Goal: Find specific page/section: Find specific page/section

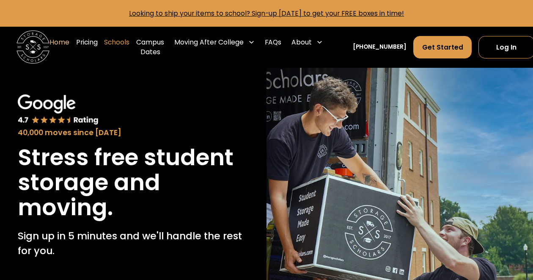
click at [123, 43] on link "Schools" at bounding box center [116, 46] width 25 height 33
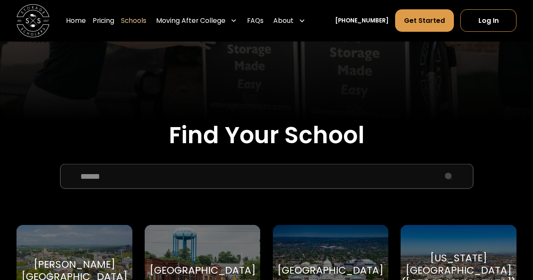
scroll to position [236, 0]
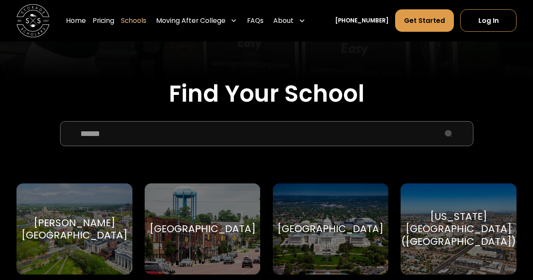
click at [178, 134] on input "School Select Form" at bounding box center [266, 133] width 413 height 25
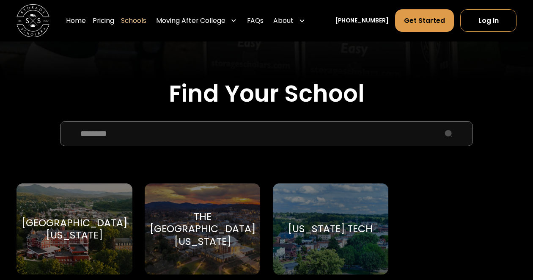
type input "********"
click at [239, 230] on div "The [GEOGRAPHIC_DATA][US_STATE]" at bounding box center [203, 228] width 106 height 37
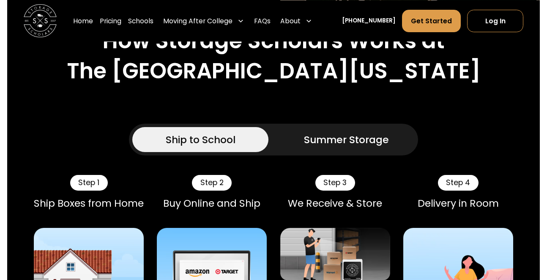
scroll to position [437, 0]
